Goal: Communication & Community: Answer question/provide support

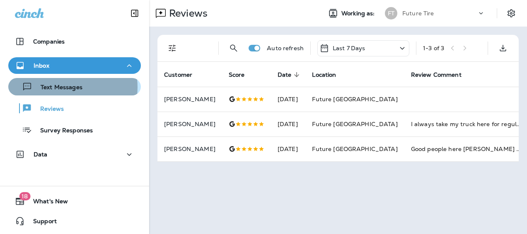
click at [63, 87] on p "Text Messages" at bounding box center [57, 88] width 50 height 8
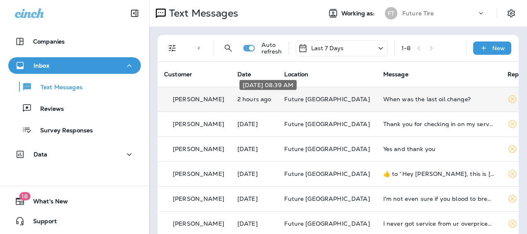
click at [257, 99] on p "2 hours ago" at bounding box center [254, 99] width 34 height 7
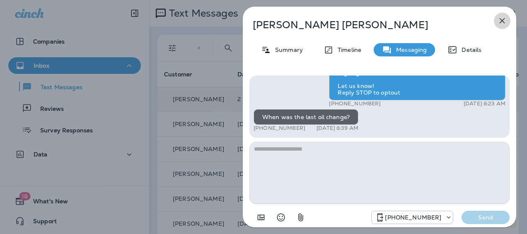
click at [503, 19] on icon "button" at bounding box center [502, 21] width 10 height 10
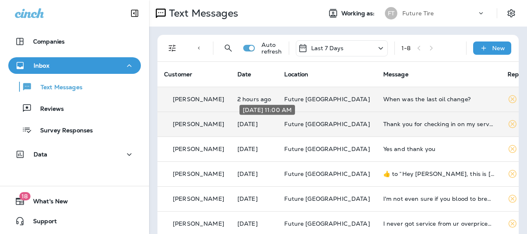
click at [264, 123] on p "[DATE]" at bounding box center [254, 124] width 34 height 7
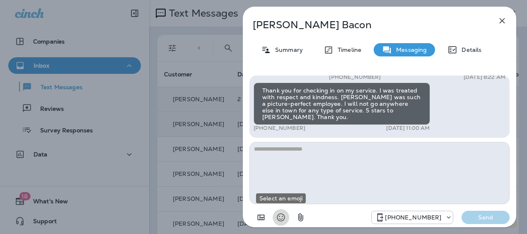
click at [282, 219] on icon "Select an emoji" at bounding box center [281, 217] width 10 height 10
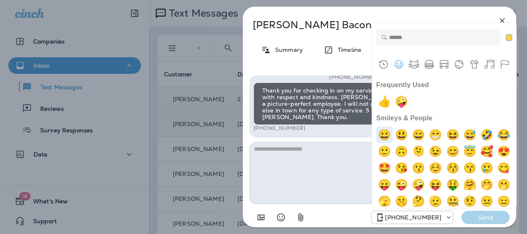
click at [385, 135] on img "grinning" at bounding box center [384, 134] width 17 height 17
type textarea "**"
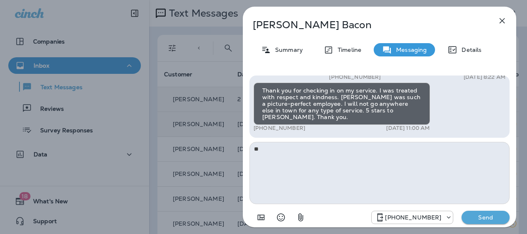
click at [478, 215] on p "Send" at bounding box center [485, 216] width 35 height 7
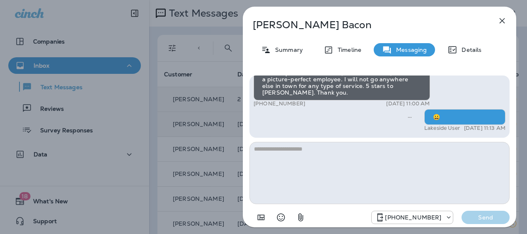
click at [500, 20] on icon "button" at bounding box center [502, 21] width 10 height 10
